Goal: Navigation & Orientation: Find specific page/section

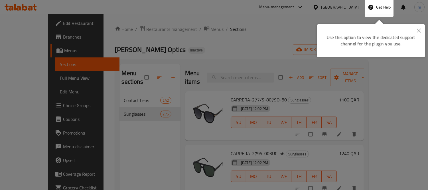
click at [389, 32] on icon "Close" at bounding box center [419, 31] width 4 height 4
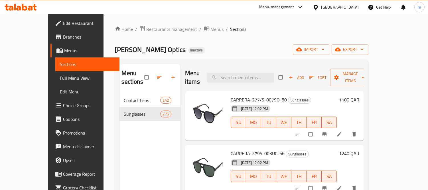
click at [353, 5] on div "[GEOGRAPHIC_DATA]" at bounding box center [340, 7] width 38 height 6
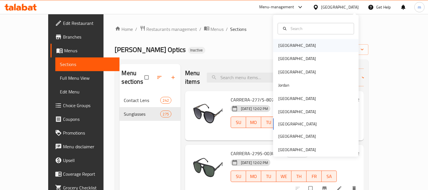
click at [283, 46] on div "[GEOGRAPHIC_DATA]" at bounding box center [297, 45] width 38 height 6
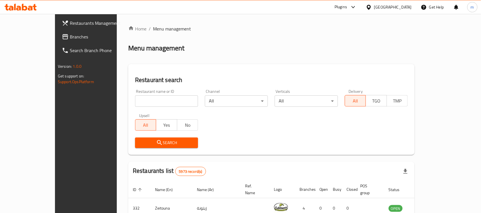
drag, startPoint x: 345, startPoint y: 1, endPoint x: 327, endPoint y: 63, distance: 64.4
click at [327, 63] on div "Home / Menu management Menu management Restaurant search Restaurant name or ID …" at bounding box center [271, 193] width 287 height 337
click at [389, 7] on div "[GEOGRAPHIC_DATA]" at bounding box center [393, 7] width 38 height 6
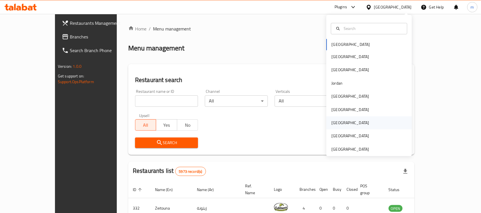
click at [337, 125] on div "[GEOGRAPHIC_DATA]" at bounding box center [350, 123] width 47 height 13
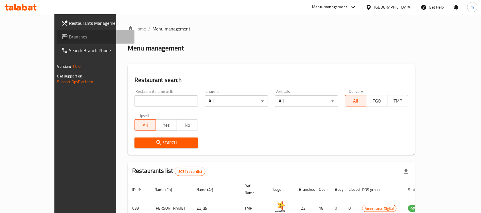
click at [69, 33] on span "Branches" at bounding box center [99, 36] width 61 height 7
